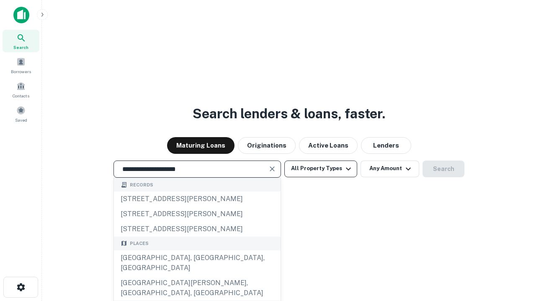
click at [197, 276] on div "[GEOGRAPHIC_DATA], [GEOGRAPHIC_DATA], [GEOGRAPHIC_DATA]" at bounding box center [197, 263] width 167 height 25
type input "**********"
click at [321, 169] on button "All Property Types" at bounding box center [320, 169] width 73 height 17
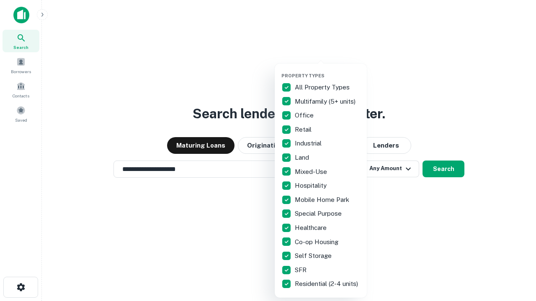
click at [327, 70] on button "button" at bounding box center [327, 70] width 92 height 0
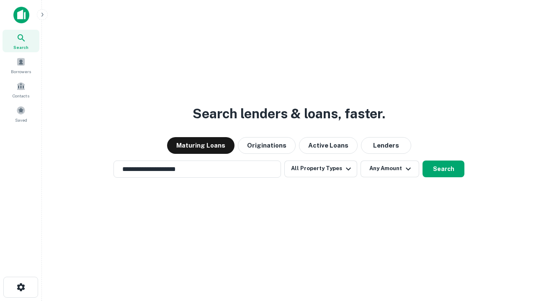
scroll to position [13, 0]
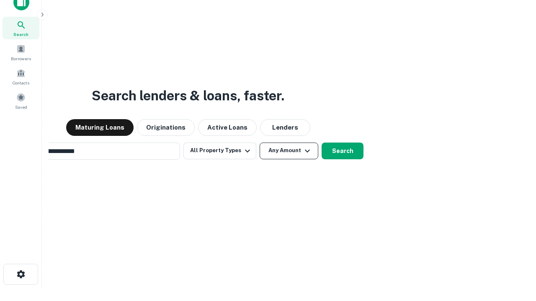
click at [260, 143] on button "Any Amount" at bounding box center [289, 151] width 59 height 17
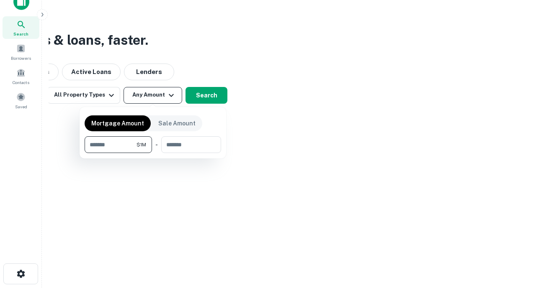
type input "*******"
click at [153, 153] on button "button" at bounding box center [153, 153] width 136 height 0
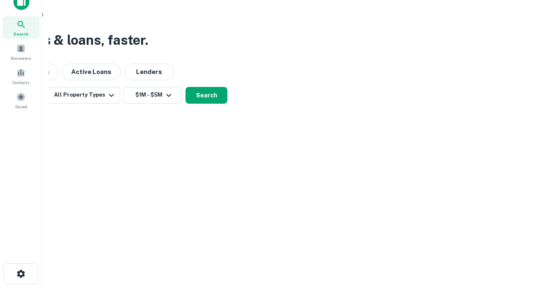
scroll to position [13, 0]
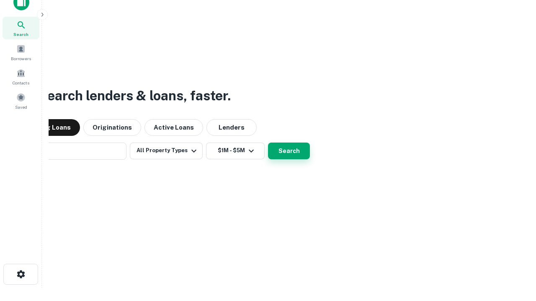
click at [268, 143] on button "Search" at bounding box center [289, 151] width 42 height 17
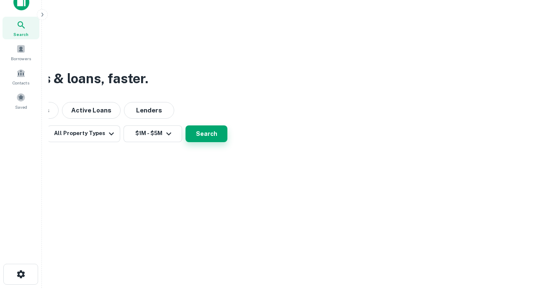
scroll to position [13, 0]
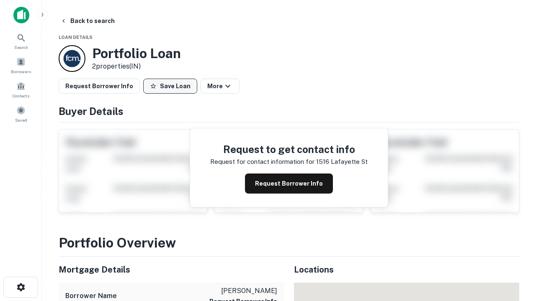
click at [170, 86] on button "Save Loan" at bounding box center [170, 86] width 54 height 15
